Goal: Transaction & Acquisition: Purchase product/service

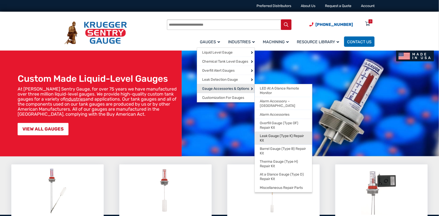
click at [280, 134] on span "Leak Gauge (Type K) Repair Kit" at bounding box center [283, 138] width 47 height 9
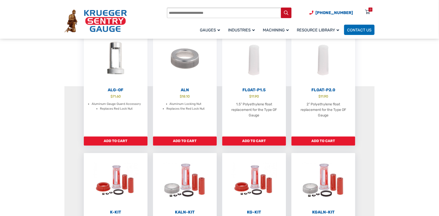
scroll to position [81, 0]
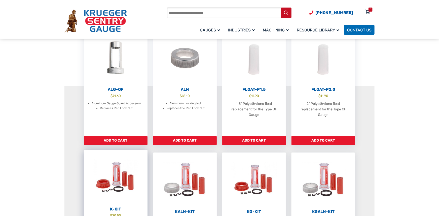
click at [109, 173] on img at bounding box center [116, 177] width 64 height 55
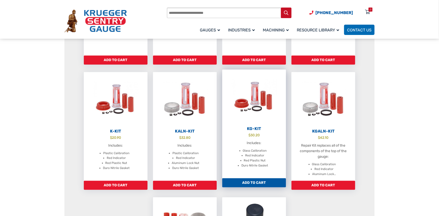
click at [269, 182] on link "Add to cart" at bounding box center [254, 182] width 64 height 9
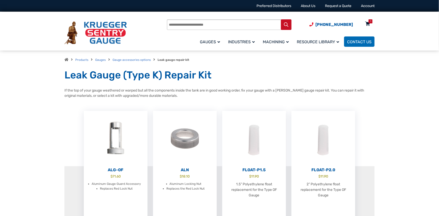
click at [372, 22] on div "1" at bounding box center [370, 21] width 4 height 4
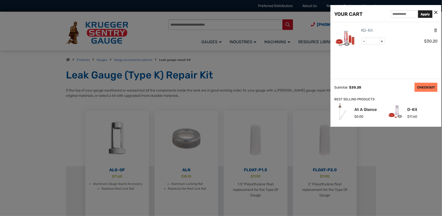
click at [427, 87] on link "CHECKOUT" at bounding box center [426, 87] width 23 height 9
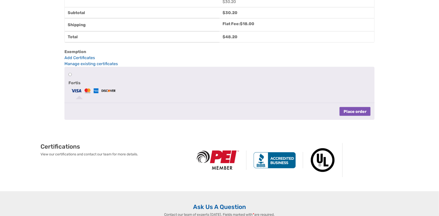
scroll to position [362, 0]
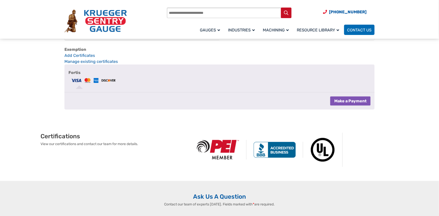
select select "**"
